Goal: Task Accomplishment & Management: Manage account settings

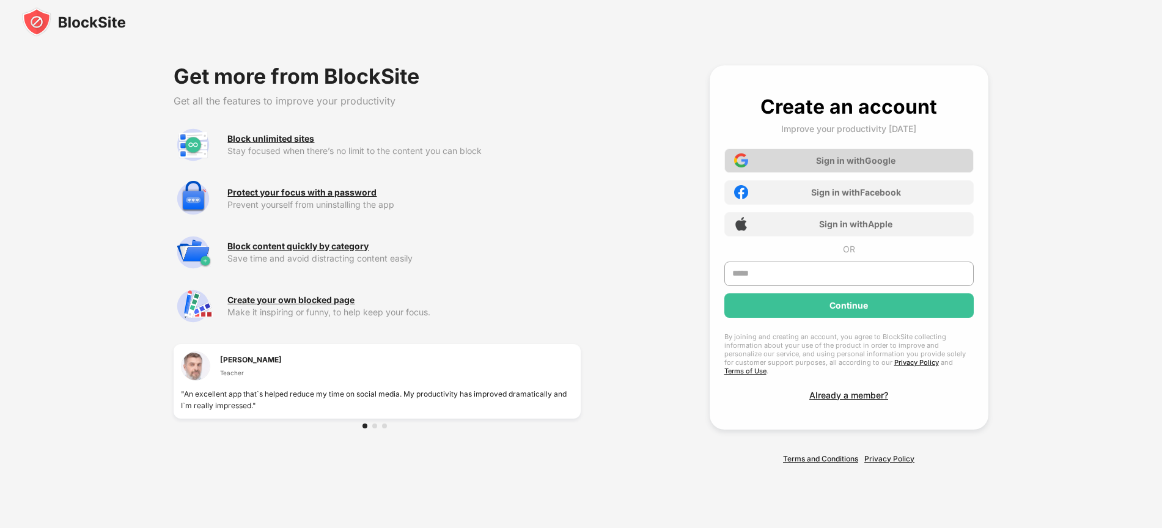
click at [752, 166] on div "Sign in with Google" at bounding box center [848, 161] width 249 height 24
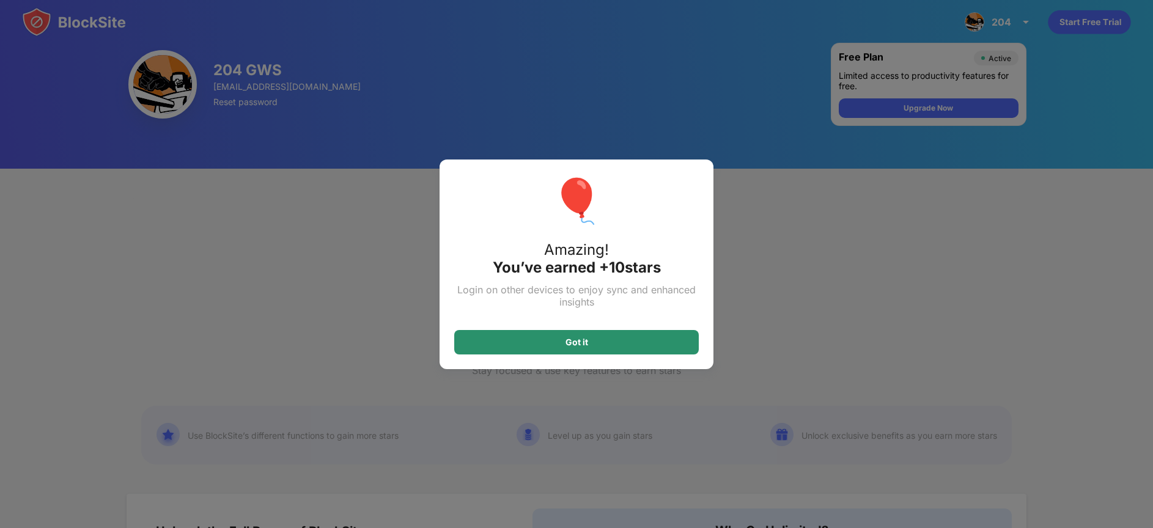
click at [646, 339] on div "Got it" at bounding box center [576, 342] width 245 height 24
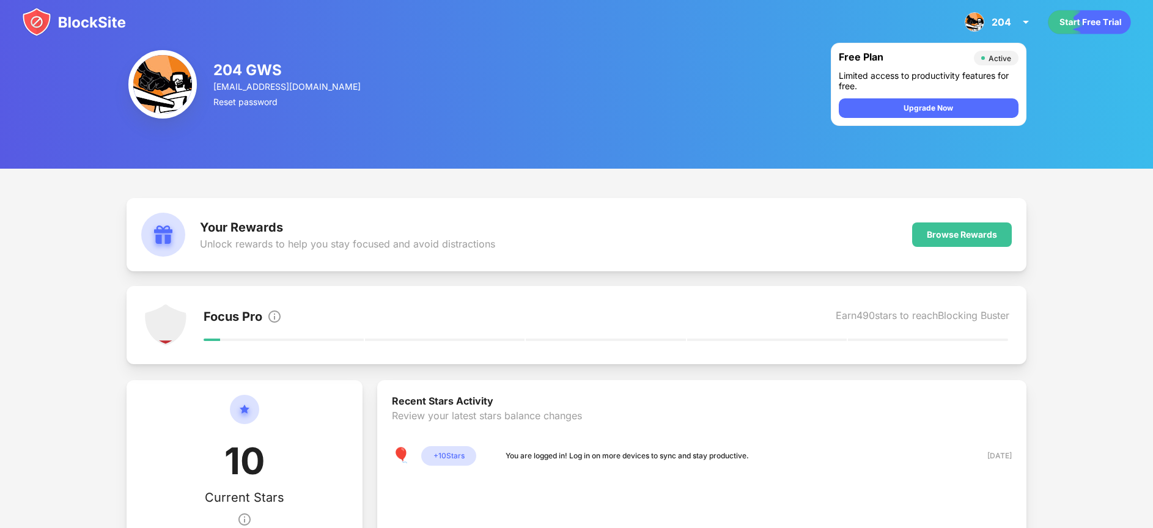
click at [86, 16] on img at bounding box center [74, 21] width 104 height 29
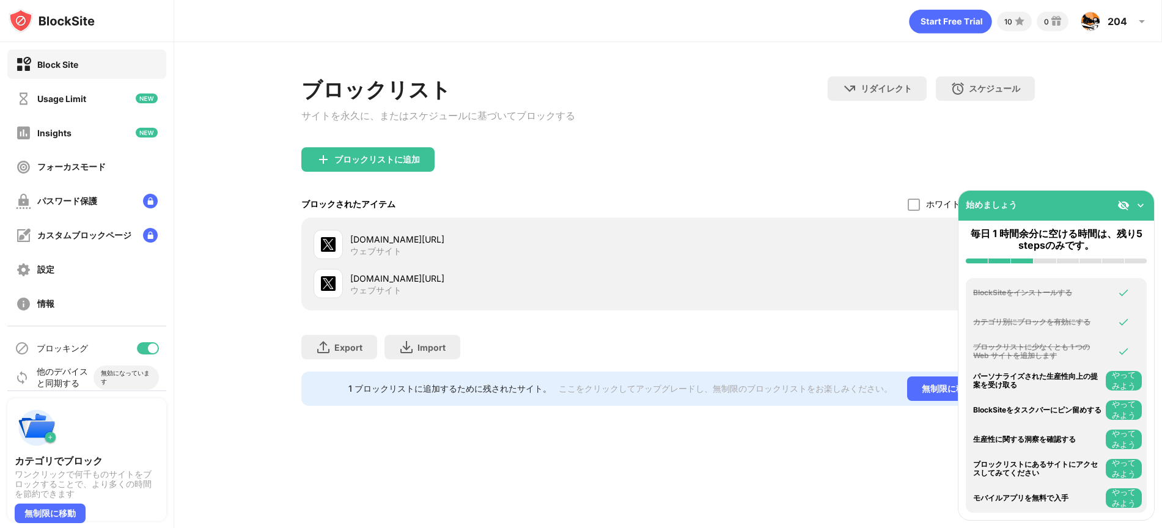
click at [1143, 204] on img at bounding box center [1141, 205] width 12 height 12
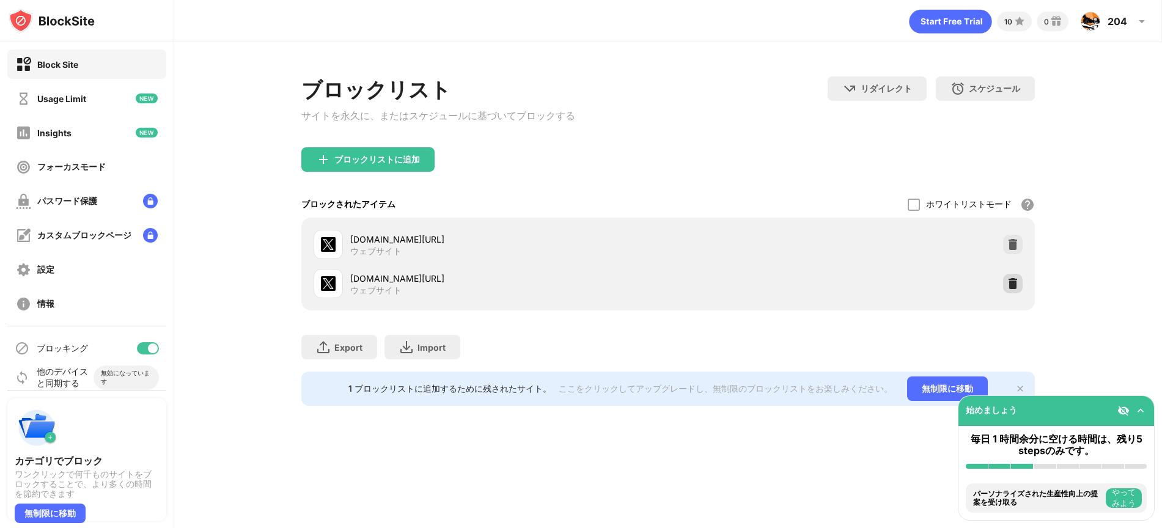
click at [1012, 290] on img at bounding box center [1013, 284] width 12 height 12
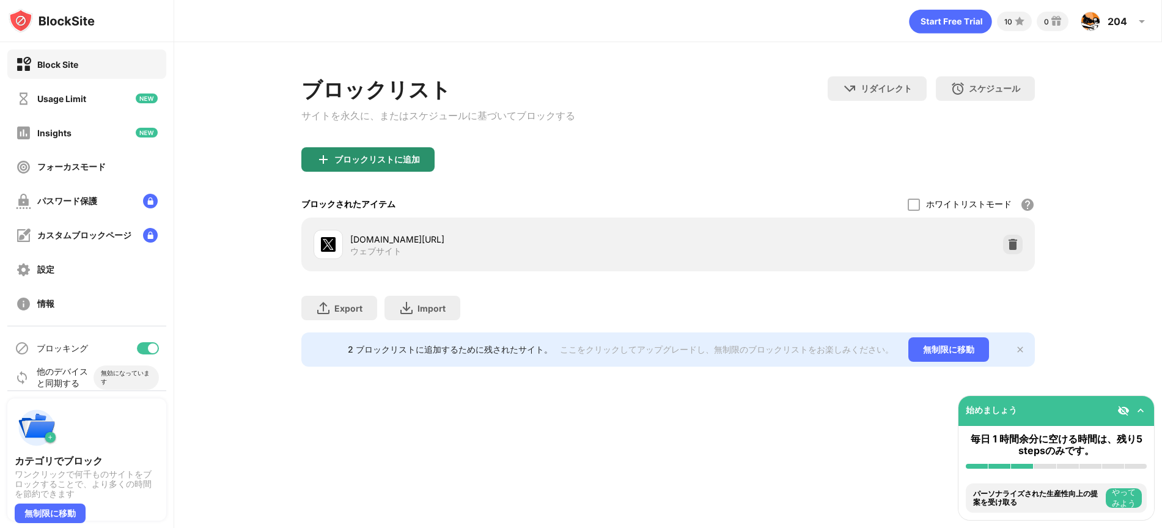
click at [380, 159] on div "ブロックリストに追加" at bounding box center [377, 160] width 86 height 10
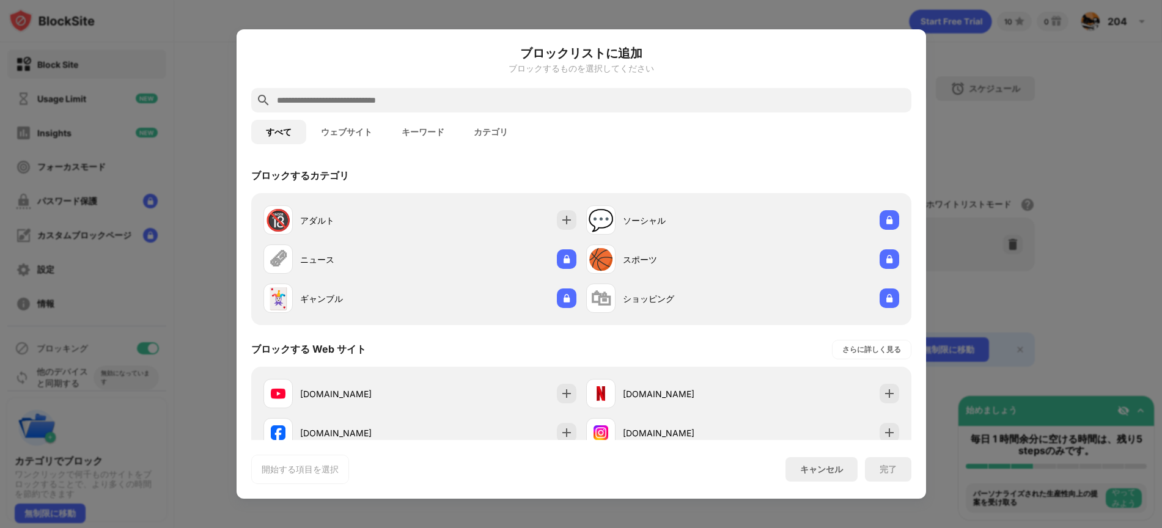
scroll to position [80, 0]
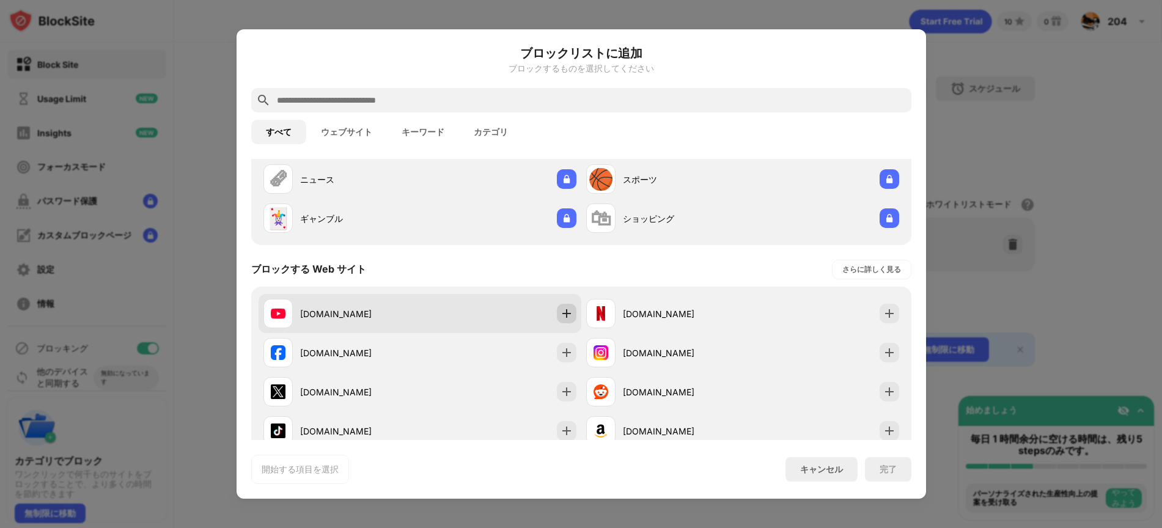
click at [565, 315] on img at bounding box center [567, 313] width 12 height 12
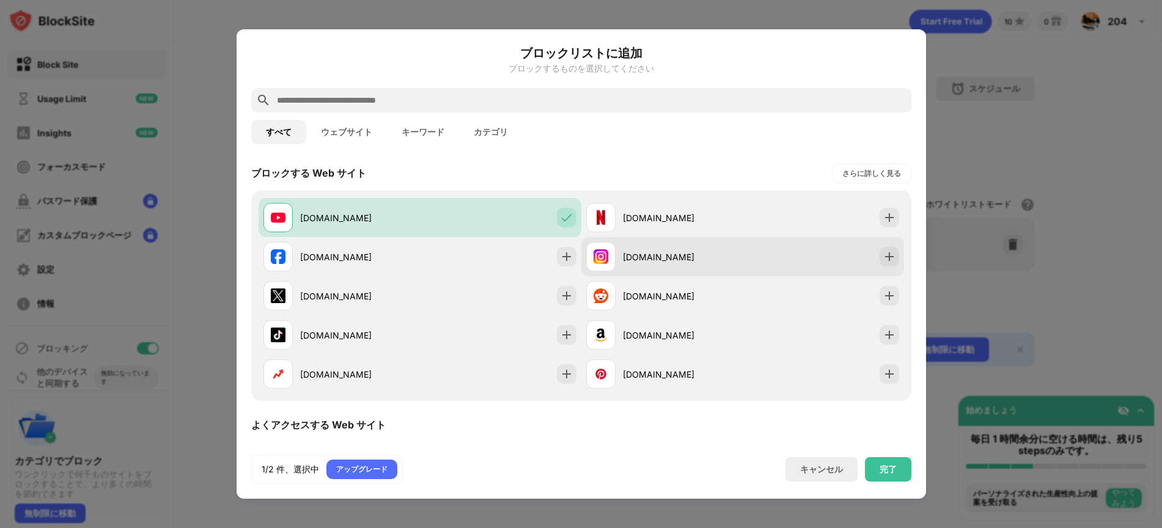
scroll to position [183, 0]
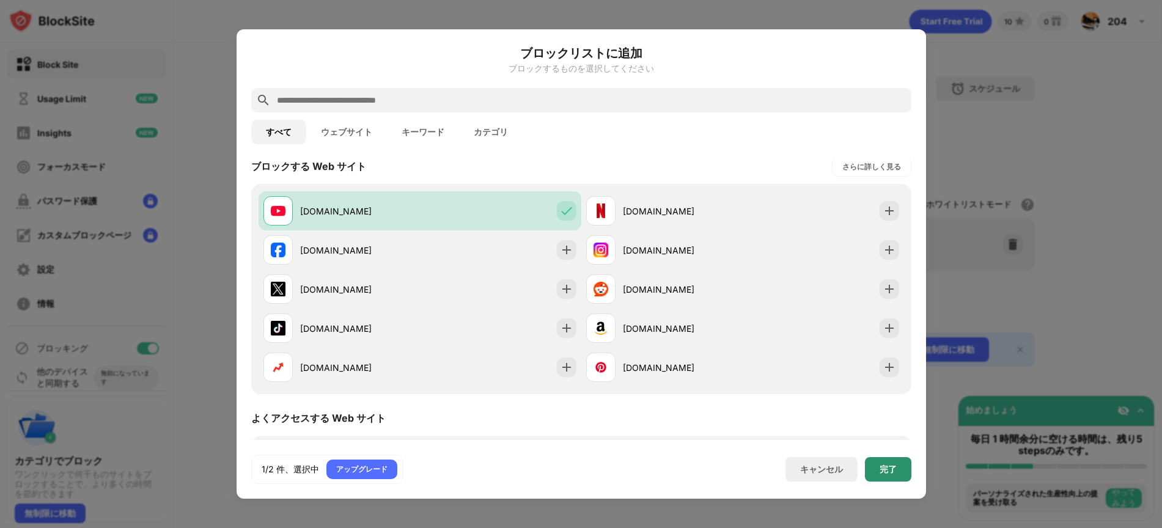
click at [898, 474] on div "完了" at bounding box center [888, 469] width 46 height 24
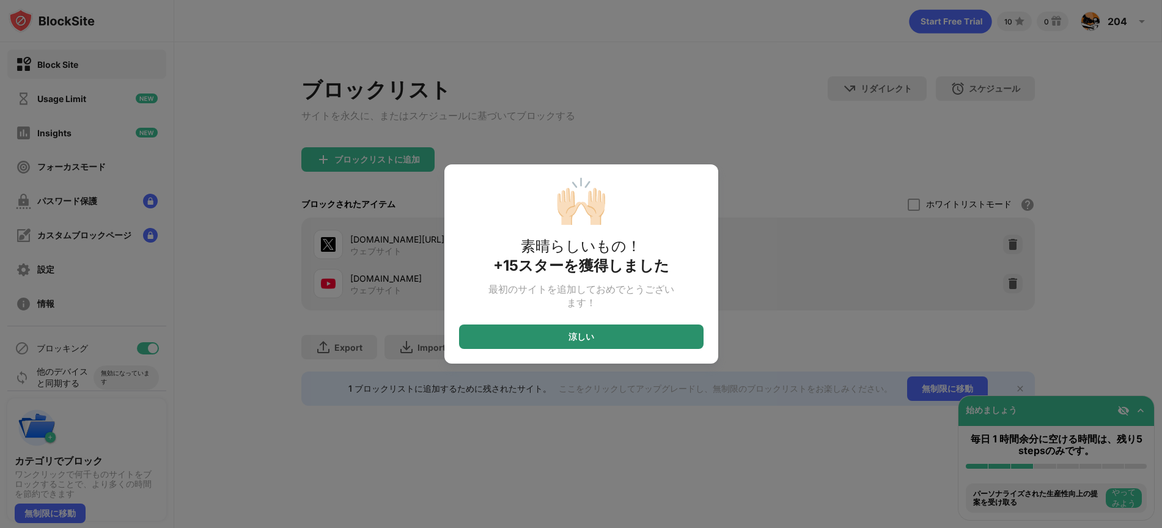
click at [639, 336] on div "涼しい" at bounding box center [581, 337] width 245 height 24
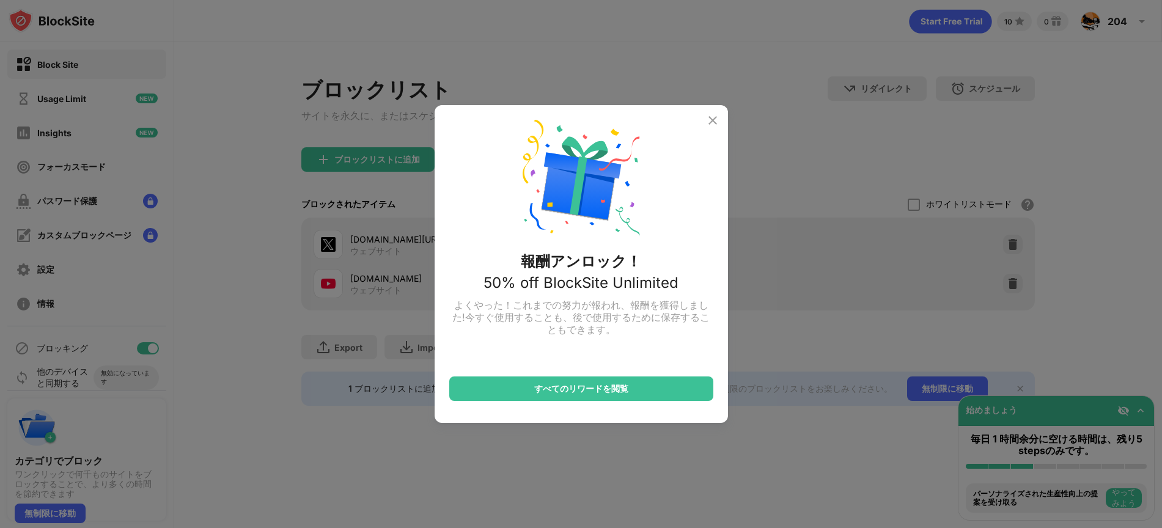
click at [714, 121] on img at bounding box center [712, 120] width 15 height 15
